Goal: Information Seeking & Learning: Learn about a topic

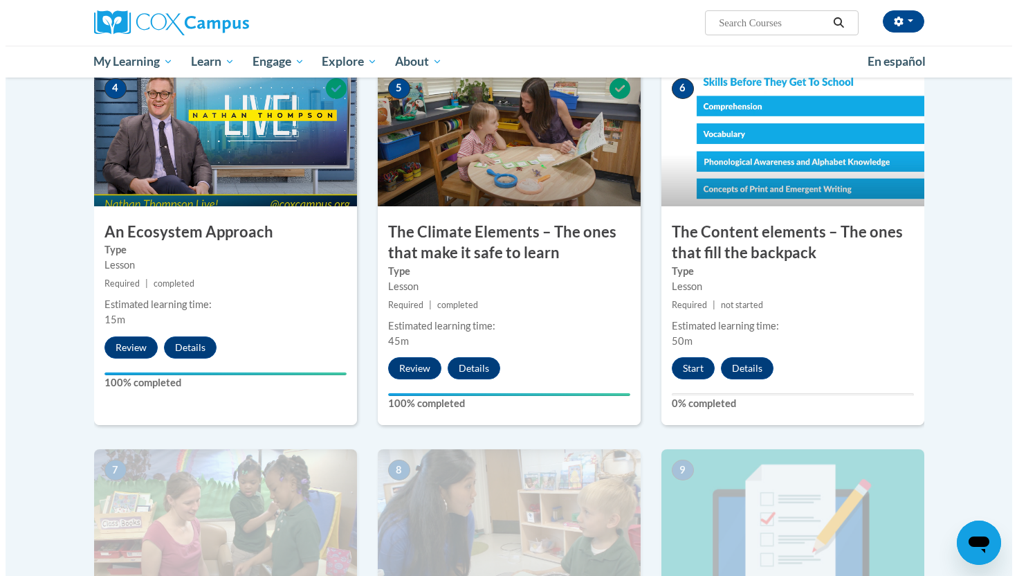
scroll to position [706, 0]
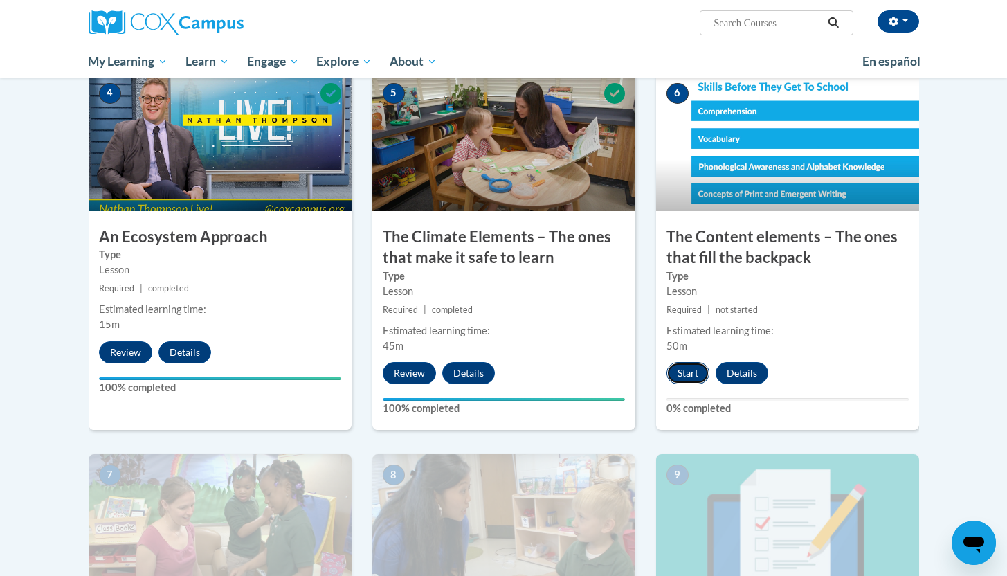
click at [690, 368] on button "Start" at bounding box center [687, 373] width 43 height 22
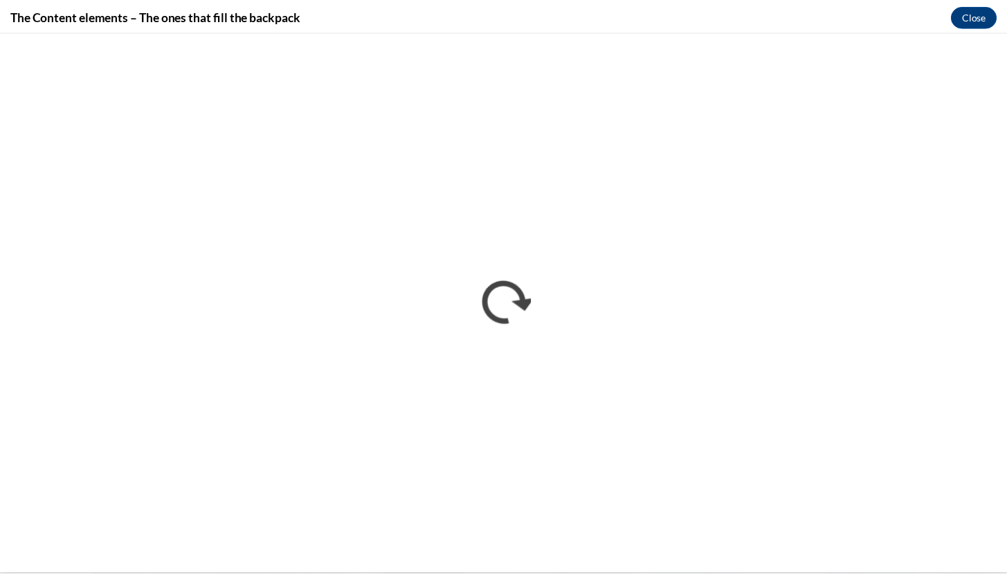
scroll to position [0, 0]
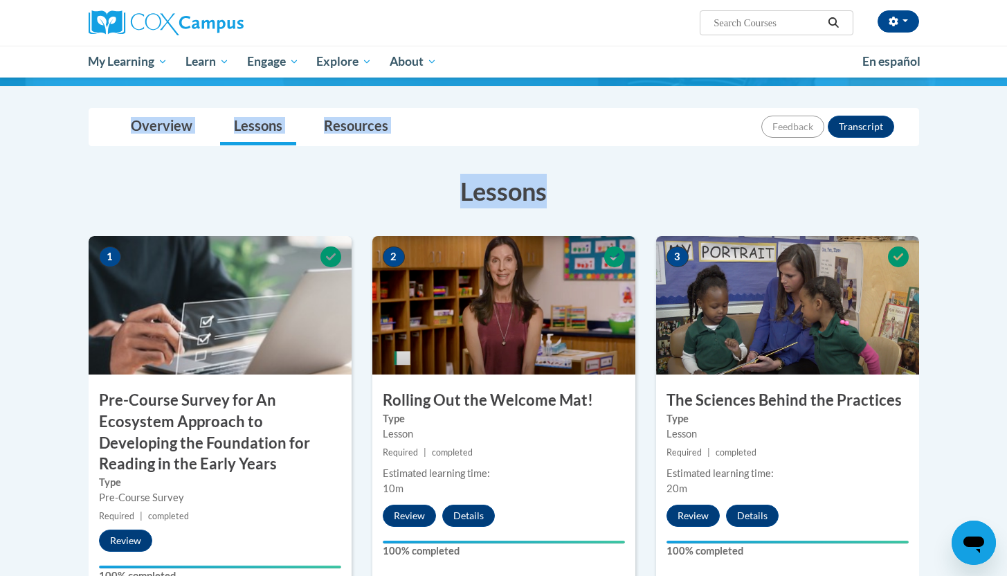
scroll to position [620, 0]
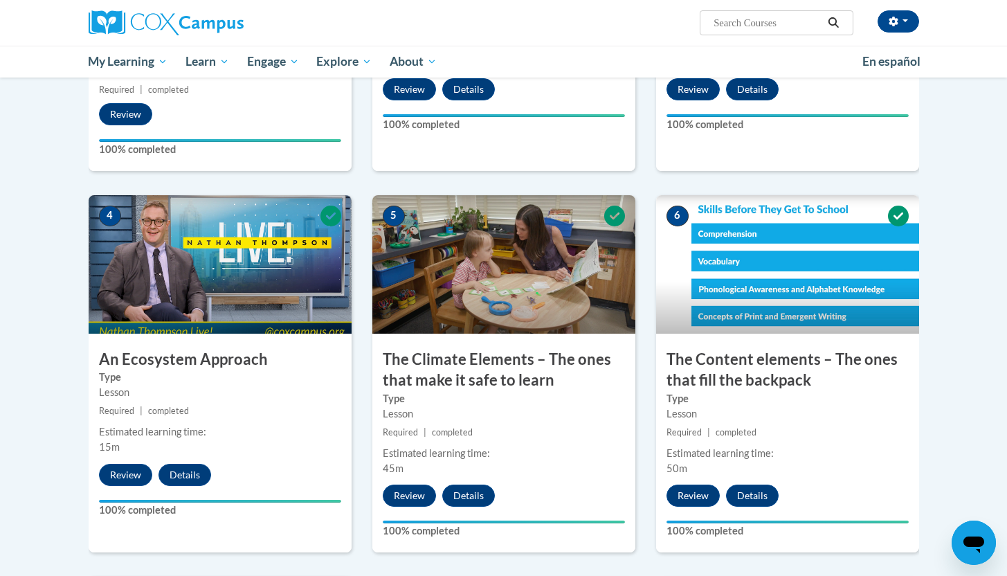
drag, startPoint x: 1016, startPoint y: 128, endPoint x: 1016, endPoint y: 317, distance: 188.9
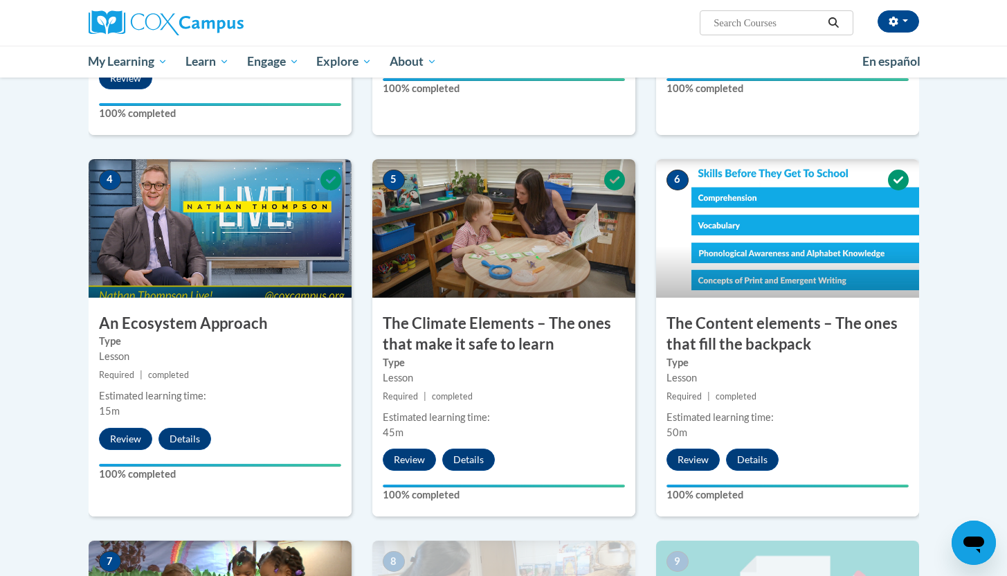
click at [954, 293] on body "Caelan Martin (America/Chicago UTC-05:00) My Profile Inbox My Transcripts Log O…" at bounding box center [503, 327] width 1007 height 1894
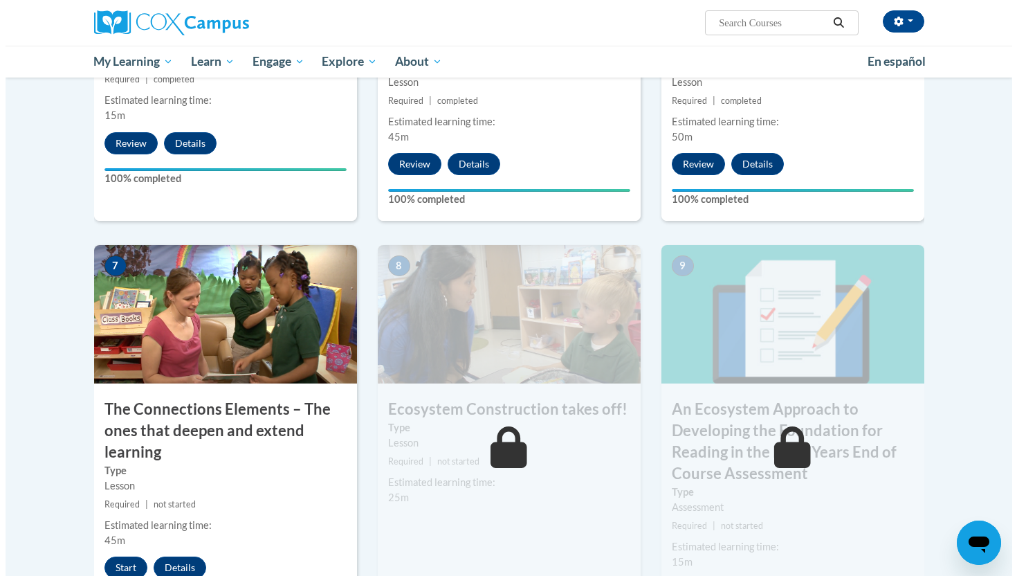
scroll to position [1071, 0]
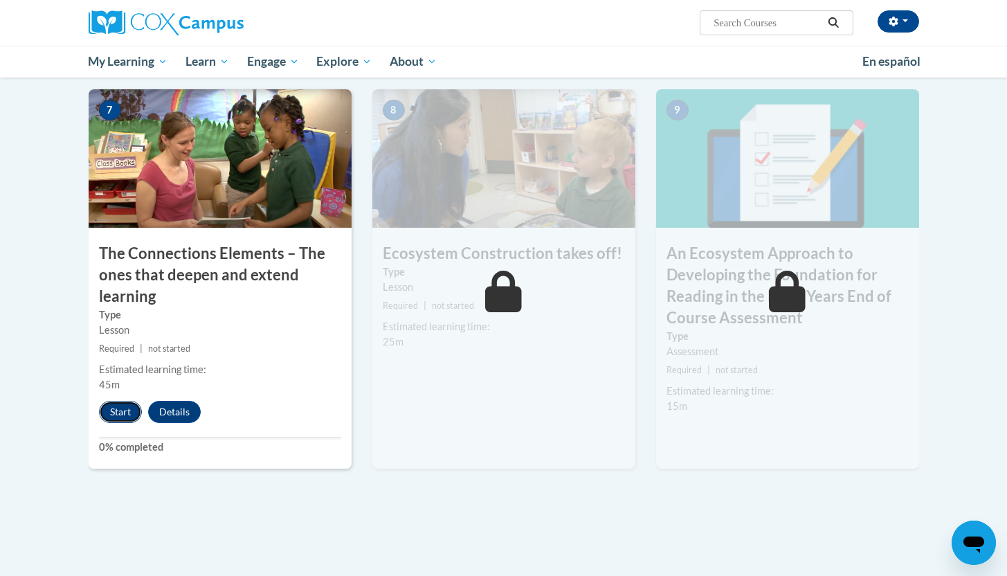
click at [123, 420] on button "Start" at bounding box center [120, 412] width 43 height 22
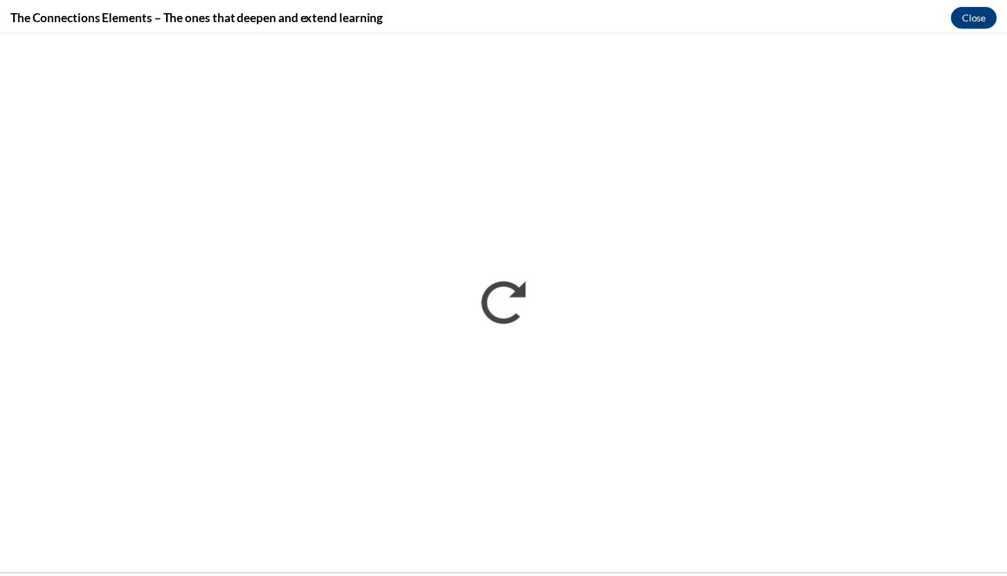
scroll to position [0, 0]
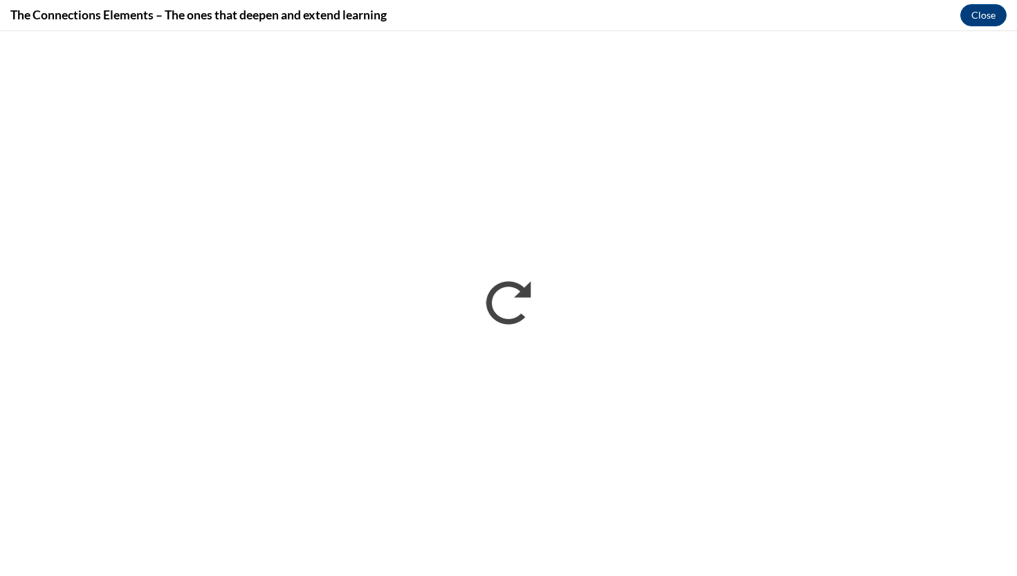
click at [910, 6] on div "The Connections Elements – The ones that deepen and extend learning Close" at bounding box center [508, 15] width 1017 height 31
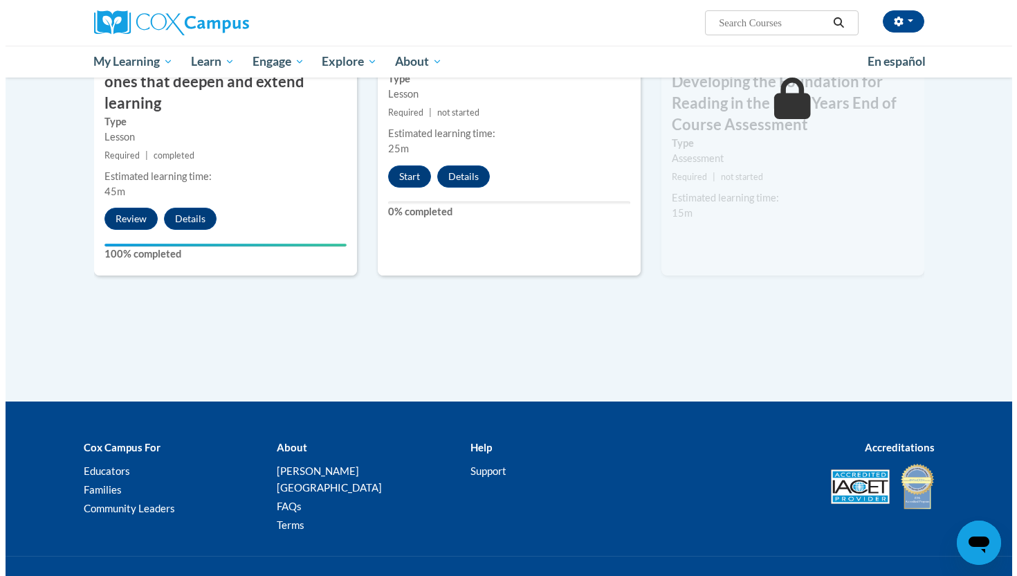
scroll to position [1269, 0]
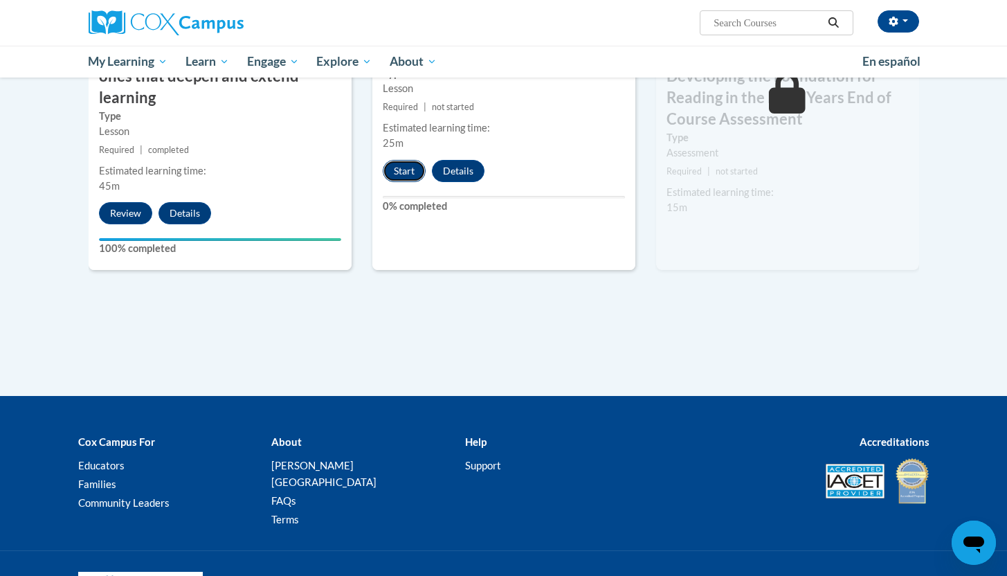
click at [415, 165] on button "Start" at bounding box center [404, 171] width 43 height 22
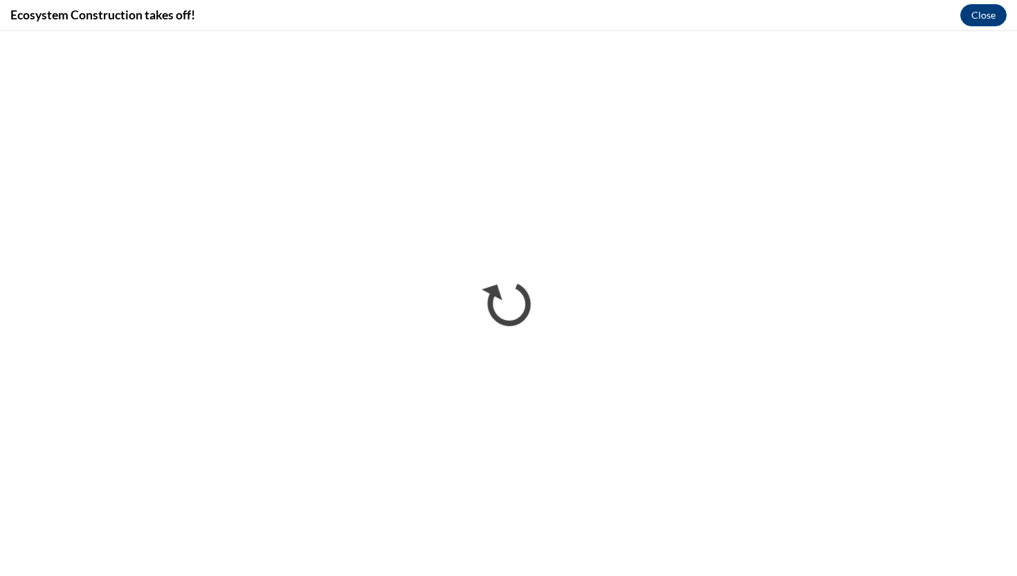
scroll to position [0, 0]
